Goal: Navigation & Orientation: Find specific page/section

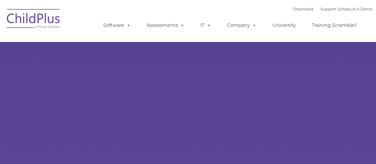
select select "MEDIUM"
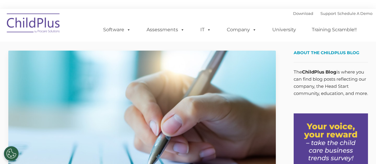
type input ""
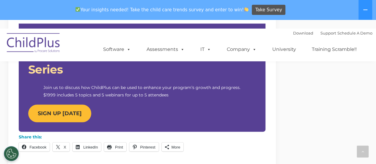
scroll to position [594, 0]
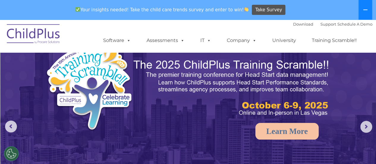
click at [364, 10] on icon at bounding box center [365, 9] width 5 height 5
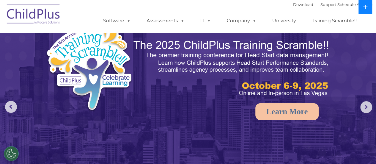
click at [365, 9] on icon at bounding box center [365, 6] width 5 height 5
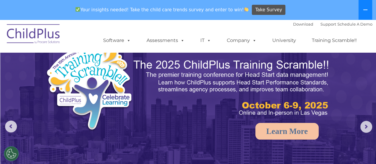
click at [365, 9] on icon at bounding box center [365, 9] width 5 height 5
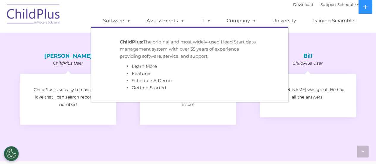
scroll to position [1074, 0]
